Goal: Task Accomplishment & Management: Complete application form

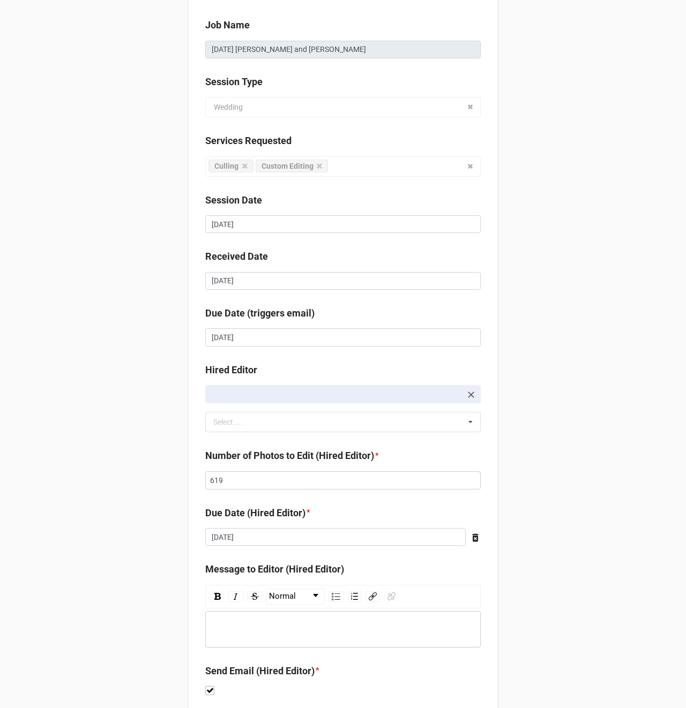
scroll to position [146, 0]
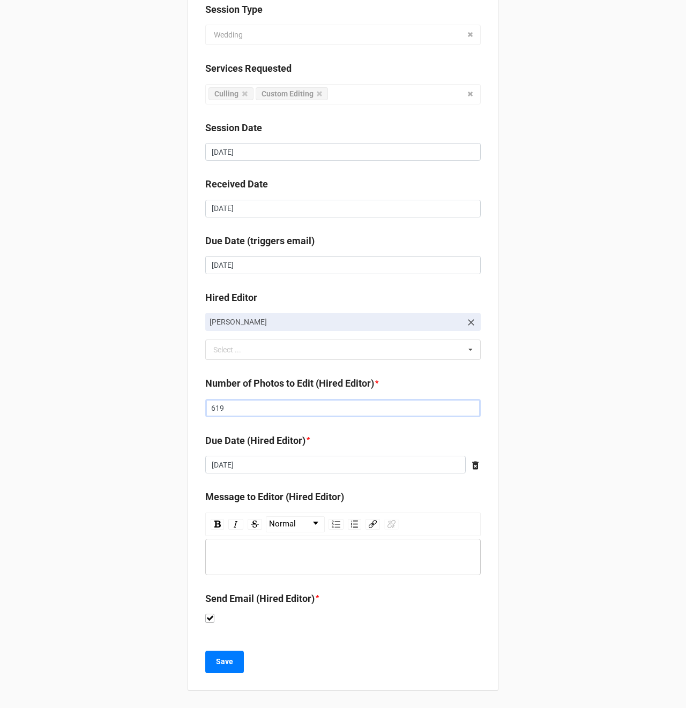
click at [236, 412] on input "619" at bounding box center [342, 408] width 275 height 18
type input "605"
click at [247, 458] on input "[DATE]" at bounding box center [335, 465] width 260 height 18
click at [108, 471] on div "Client [PERSON_NAME] Job Name [DATE] [PERSON_NAME] and [PERSON_NAME] Session Ty…" at bounding box center [343, 281] width 686 height 855
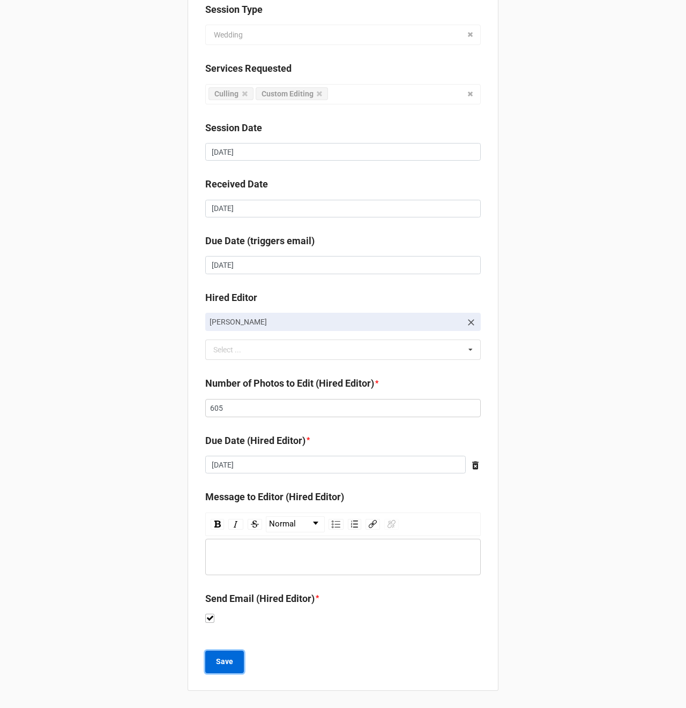
click at [216, 661] on b "Save" at bounding box center [224, 661] width 17 height 11
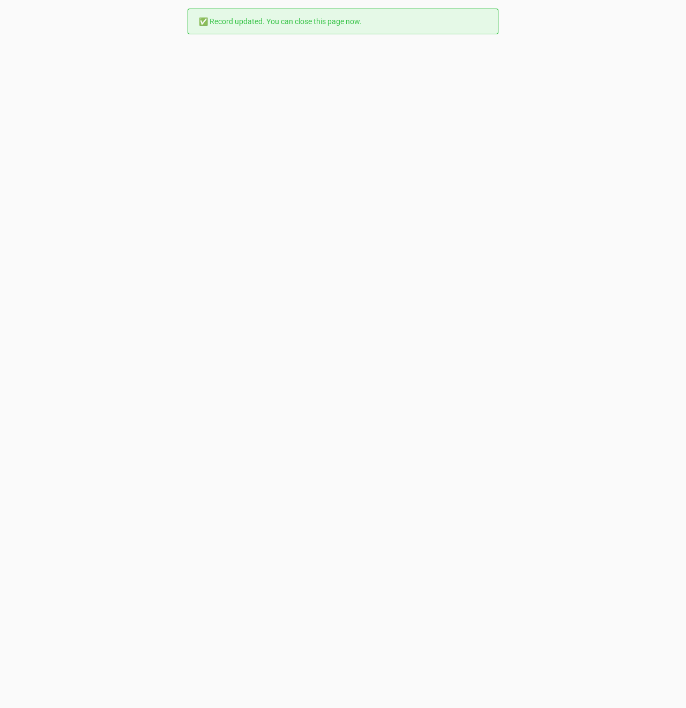
scroll to position [0, 0]
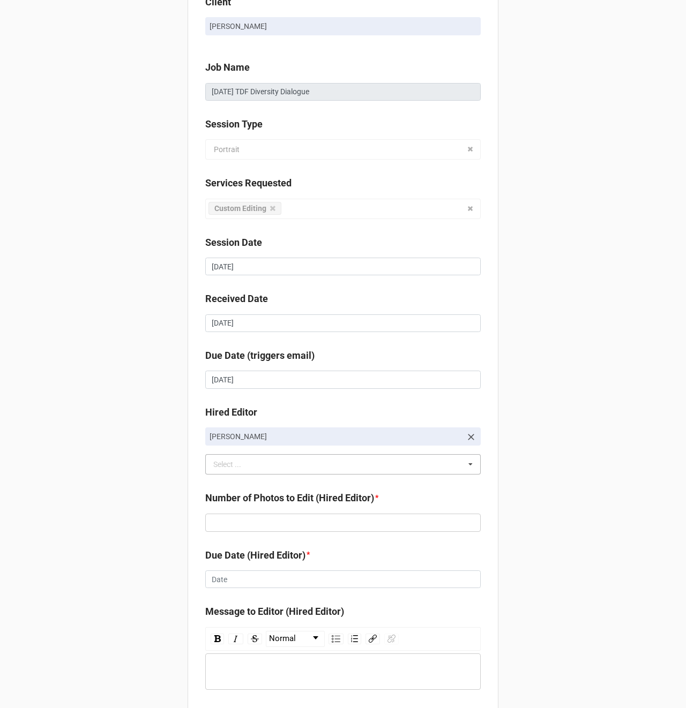
scroll to position [33, 0]
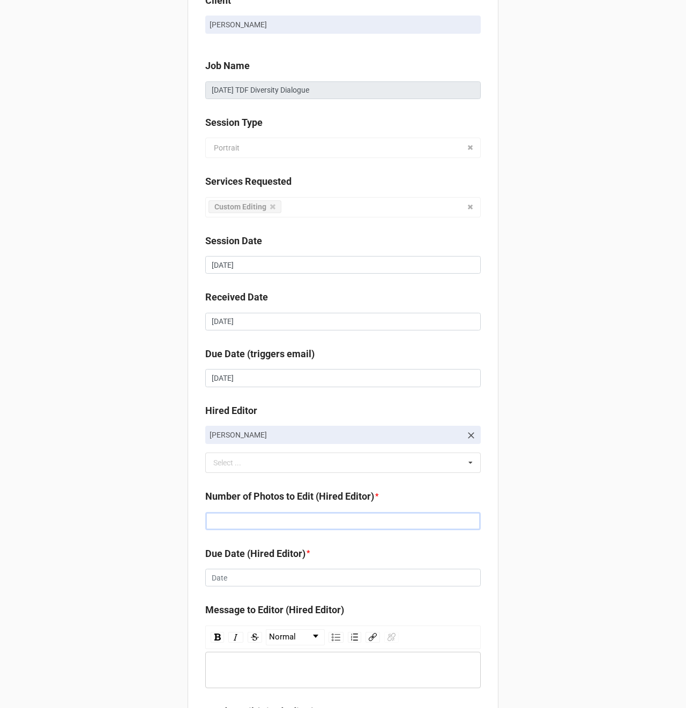
click at [245, 516] on input "text" at bounding box center [342, 521] width 275 height 18
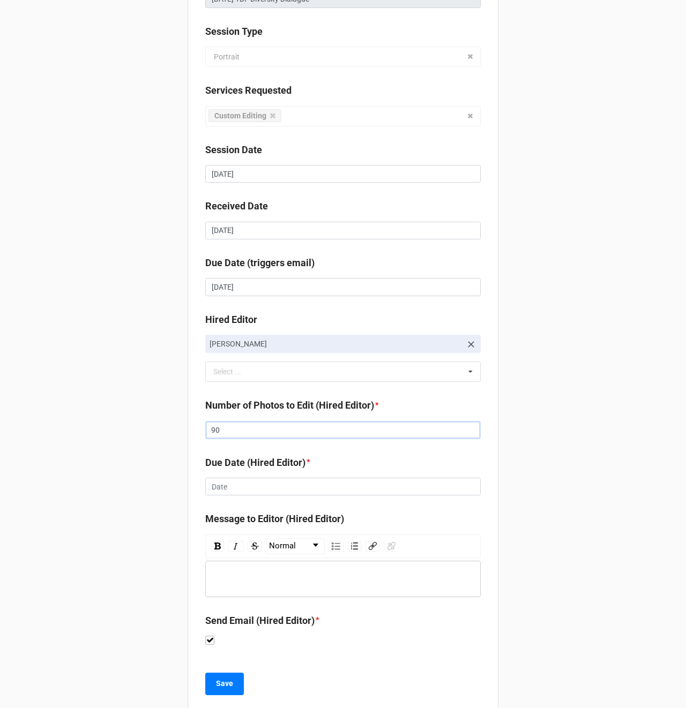
scroll to position [146, 0]
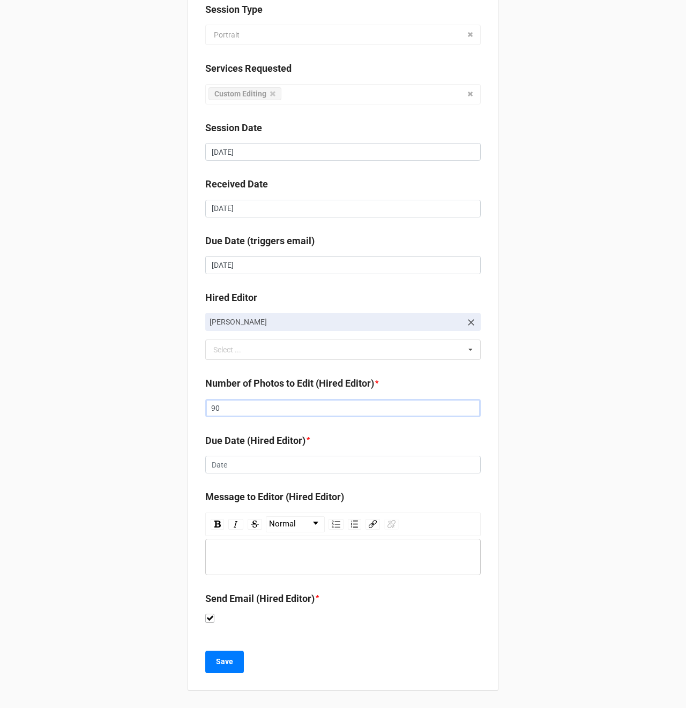
type input "90"
click at [234, 471] on input "text" at bounding box center [342, 465] width 275 height 18
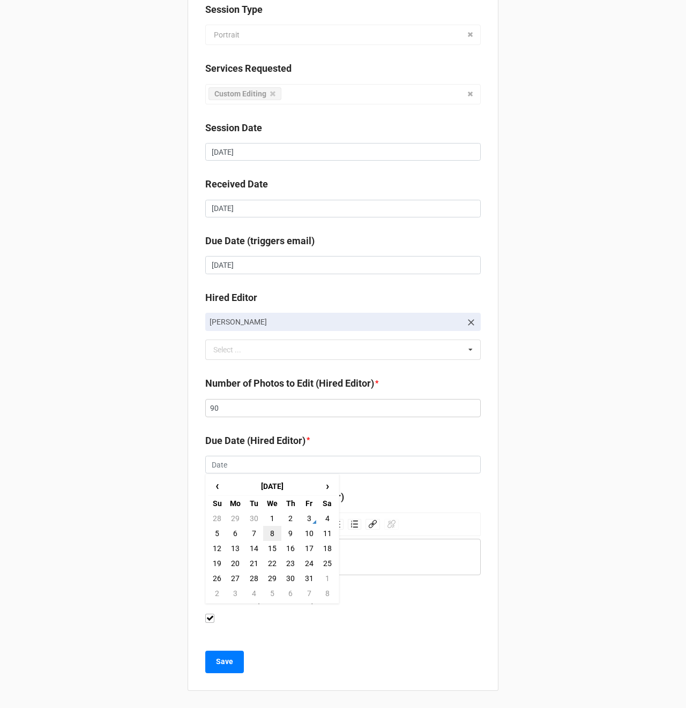
click at [269, 537] on td "8" at bounding box center [272, 533] width 18 height 15
type input "[DATE]"
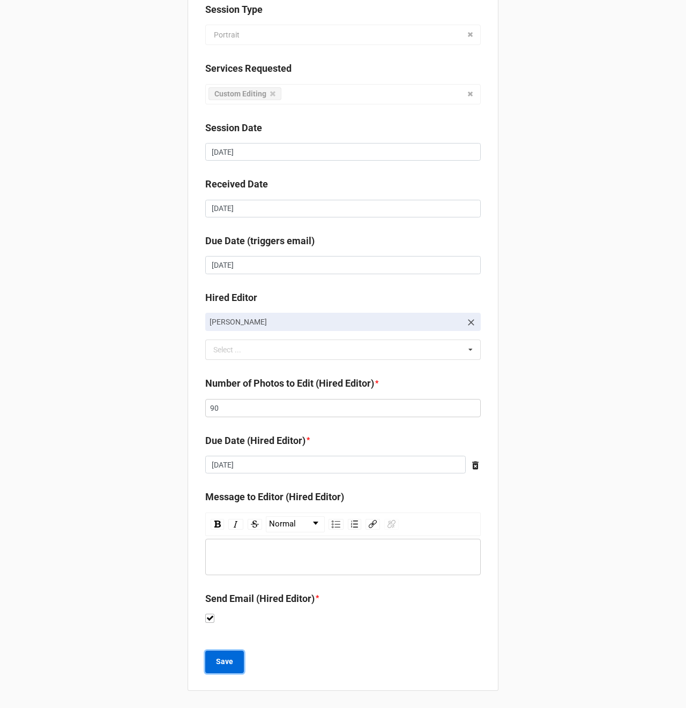
click at [223, 655] on button "Save" at bounding box center [224, 662] width 39 height 23
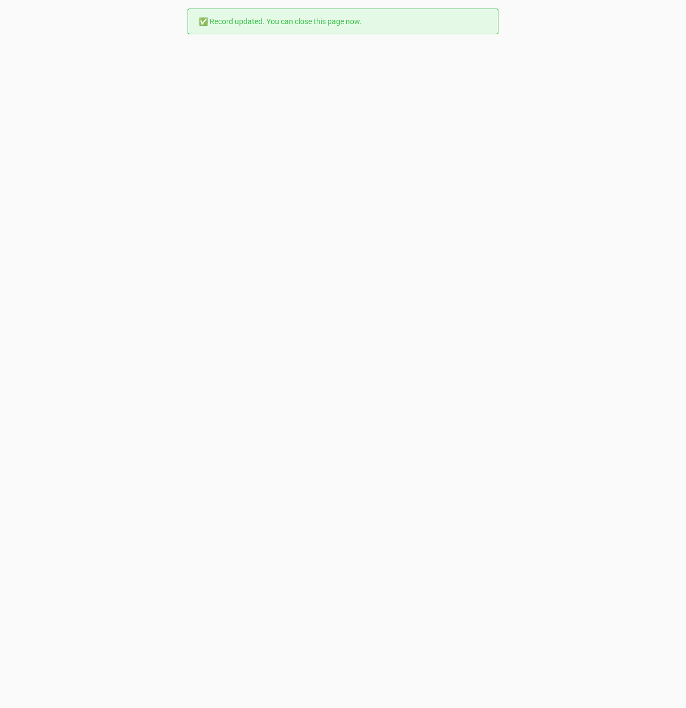
scroll to position [0, 0]
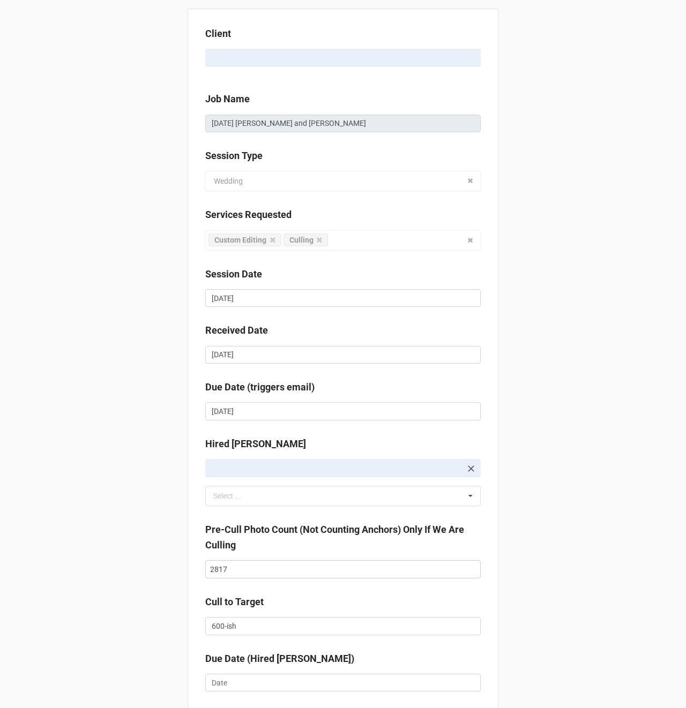
scroll to position [176, 0]
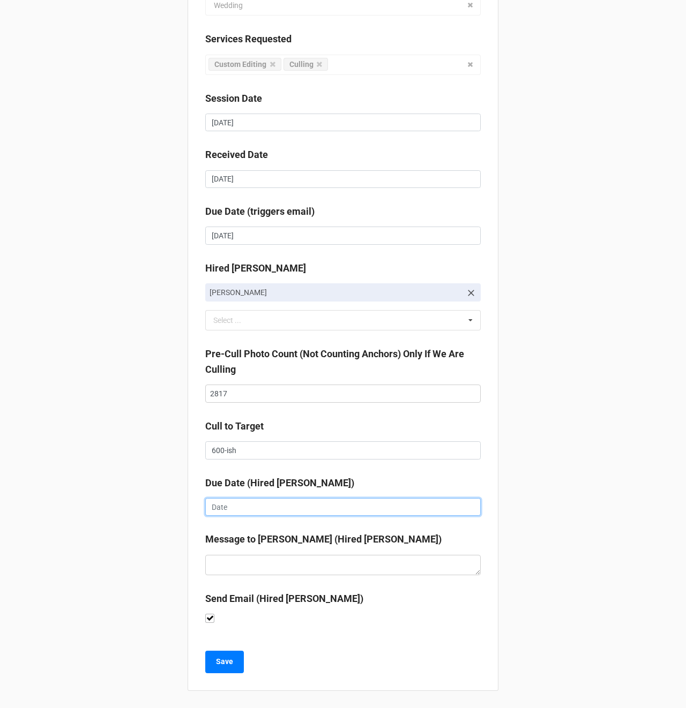
click at [222, 506] on input "text" at bounding box center [342, 507] width 275 height 18
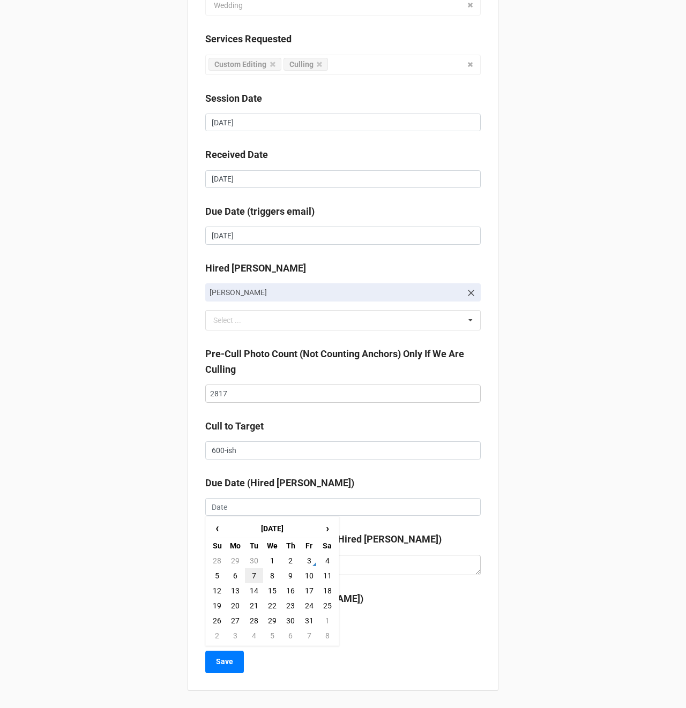
click at [254, 574] on td "7" at bounding box center [254, 575] width 18 height 15
type input "10/7/2025"
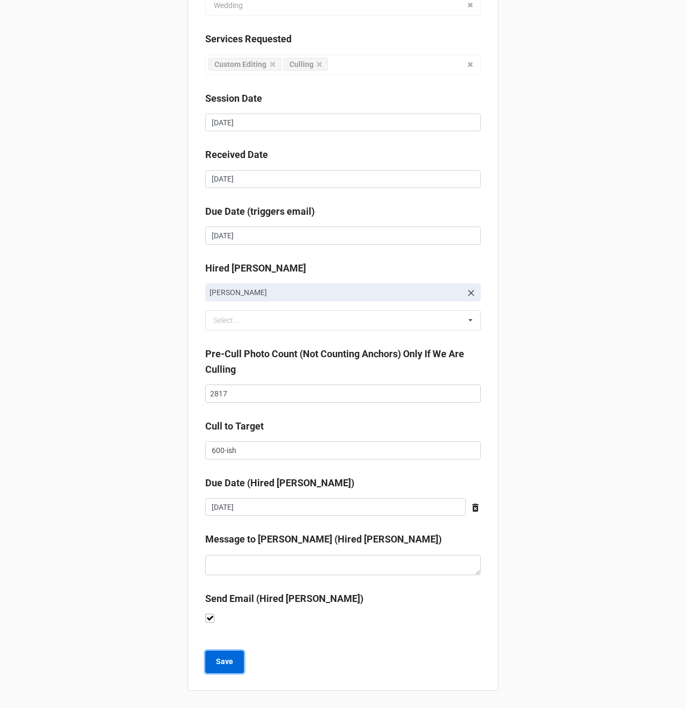
click at [222, 666] on b "Save" at bounding box center [224, 661] width 17 height 11
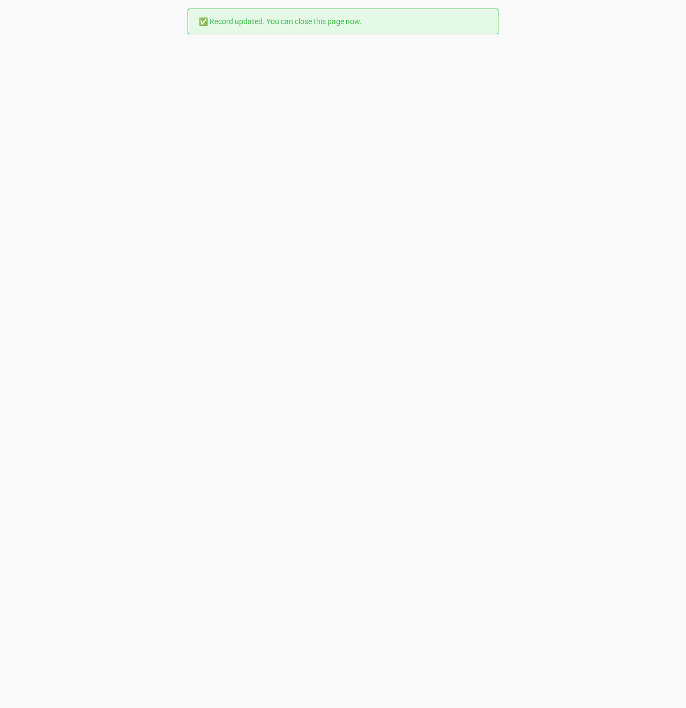
scroll to position [0, 0]
